Goal: Task Accomplishment & Management: Manage account settings

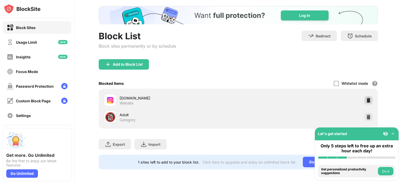
click at [366, 98] on img at bounding box center [368, 100] width 5 height 5
